Goal: Go to known website: Access a specific website the user already knows

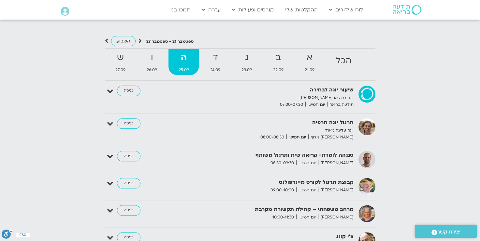
scroll to position [587, 0]
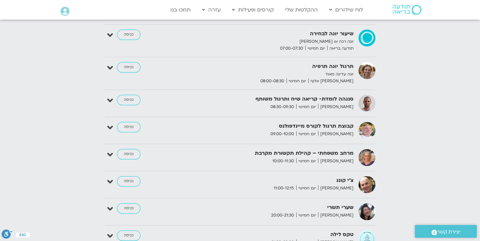
scroll to position [737, 0]
click at [127, 95] on link "כניסה" at bounding box center [128, 100] width 23 height 10
